Goal: Information Seeking & Learning: Check status

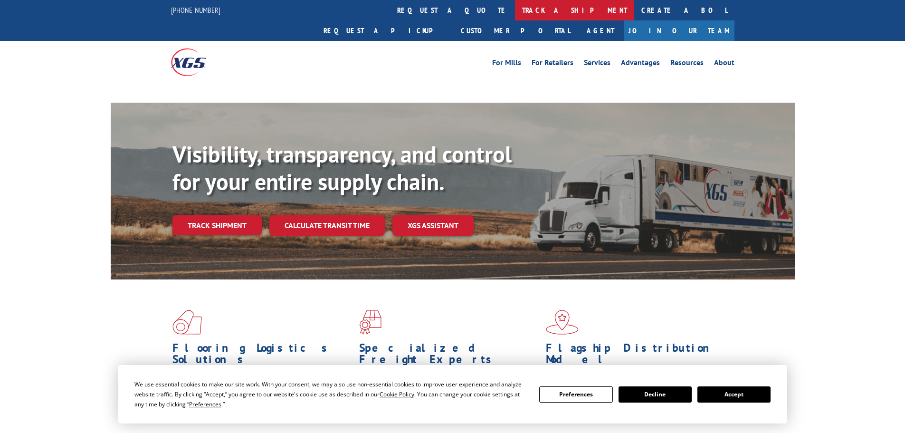
click at [515, 14] on link "track a shipment" at bounding box center [574, 10] width 119 height 20
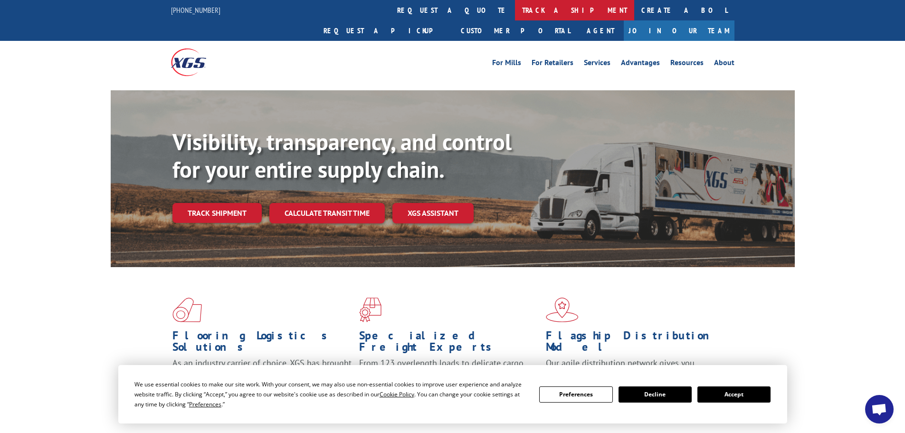
click at [515, 14] on link "track a shipment" at bounding box center [574, 10] width 119 height 20
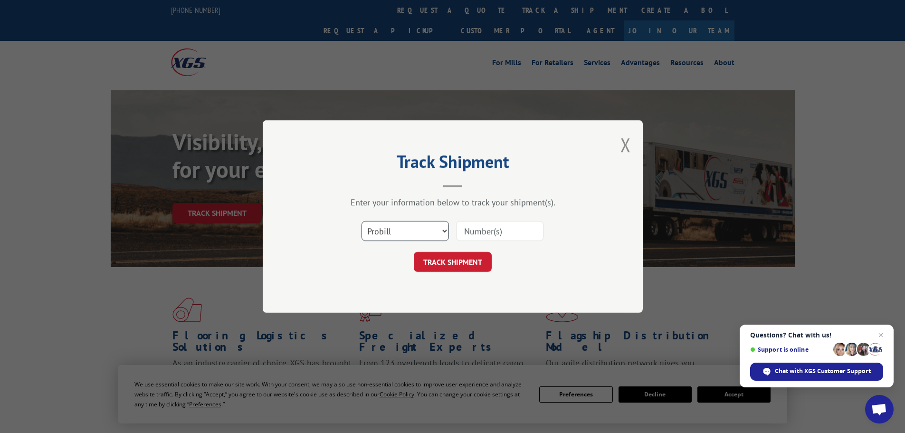
click at [420, 231] on select "Select category... Probill BOL PO" at bounding box center [404, 231] width 87 height 20
click at [361, 221] on select "Select category... Probill BOL PO" at bounding box center [404, 231] width 87 height 20
click at [427, 232] on select "Select category... Probill BOL PO" at bounding box center [404, 231] width 87 height 20
select select "probill"
click at [361, 221] on select "Select category... Probill BOL PO" at bounding box center [404, 231] width 87 height 20
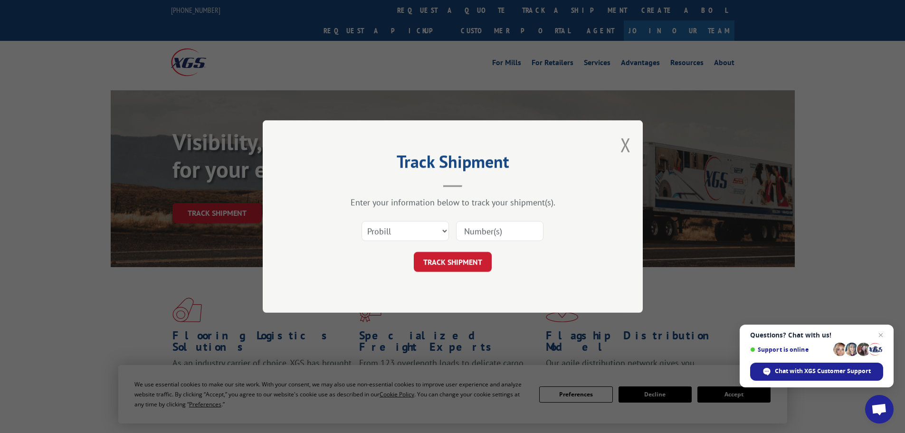
click at [498, 229] on input at bounding box center [499, 231] width 87 height 20
paste input "17517309"
type input "17517309"
click at [467, 259] on button "TRACK SHIPMENT" at bounding box center [453, 262] width 78 height 20
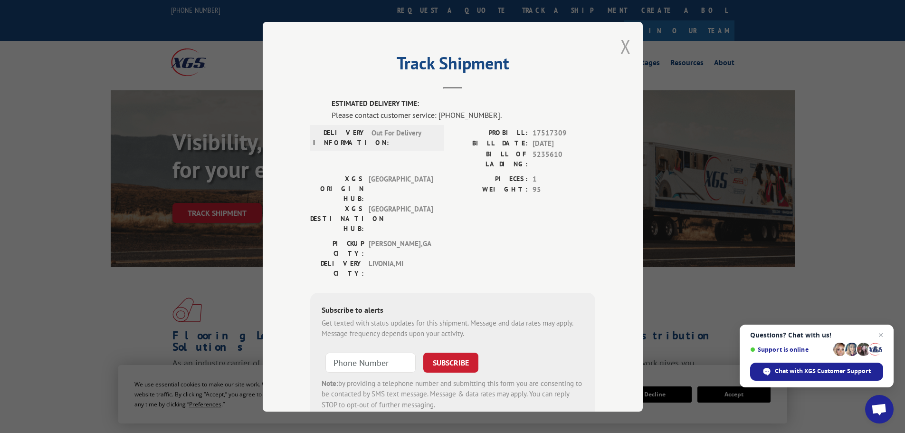
click at [620, 47] on button "Close modal" at bounding box center [625, 46] width 10 height 25
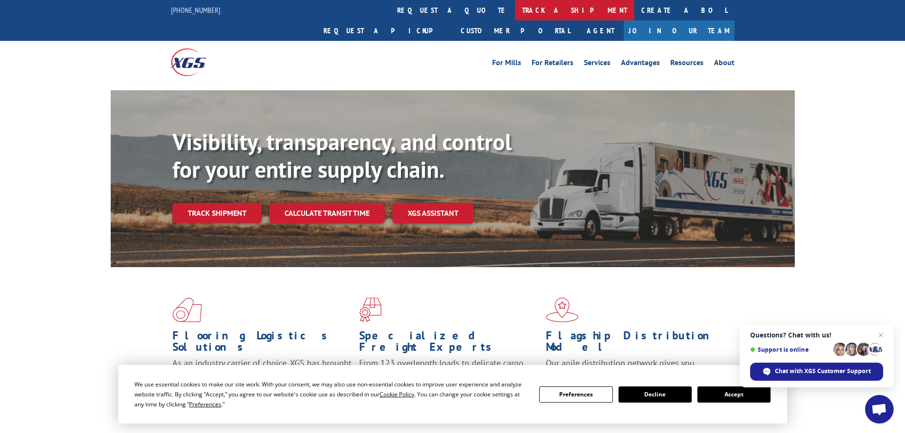
click at [515, 13] on link "track a shipment" at bounding box center [574, 10] width 119 height 20
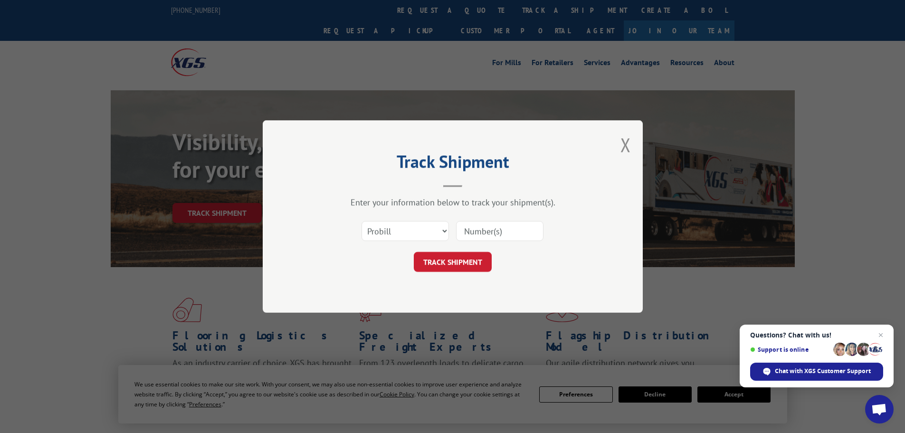
click at [487, 240] on input at bounding box center [499, 231] width 87 height 20
paste input "17517309"
type input "17517309"
click at [454, 264] on button "TRACK SHIPMENT" at bounding box center [453, 262] width 78 height 20
